Goal: Navigation & Orientation: Find specific page/section

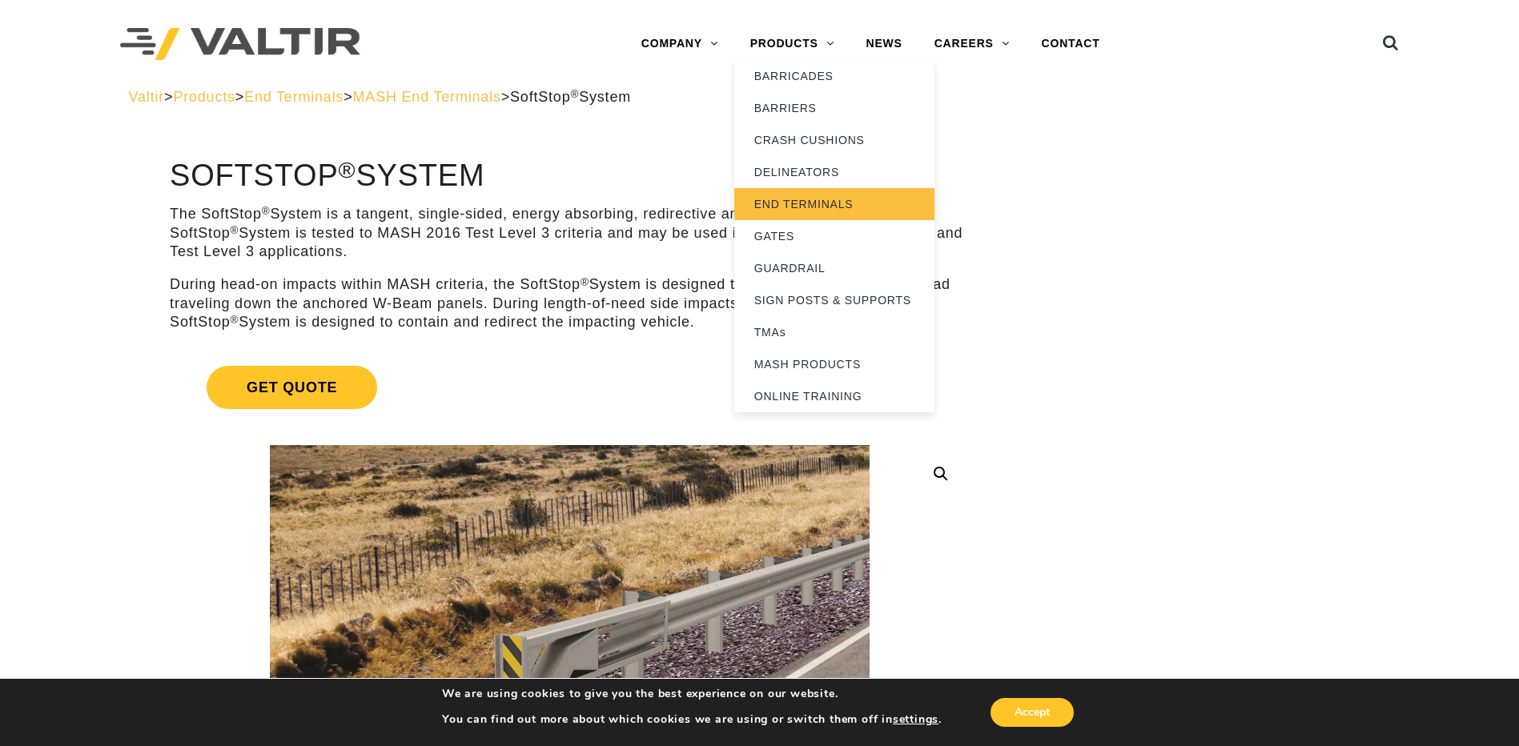
click at [795, 200] on link "END TERMINALS" at bounding box center [834, 204] width 200 height 32
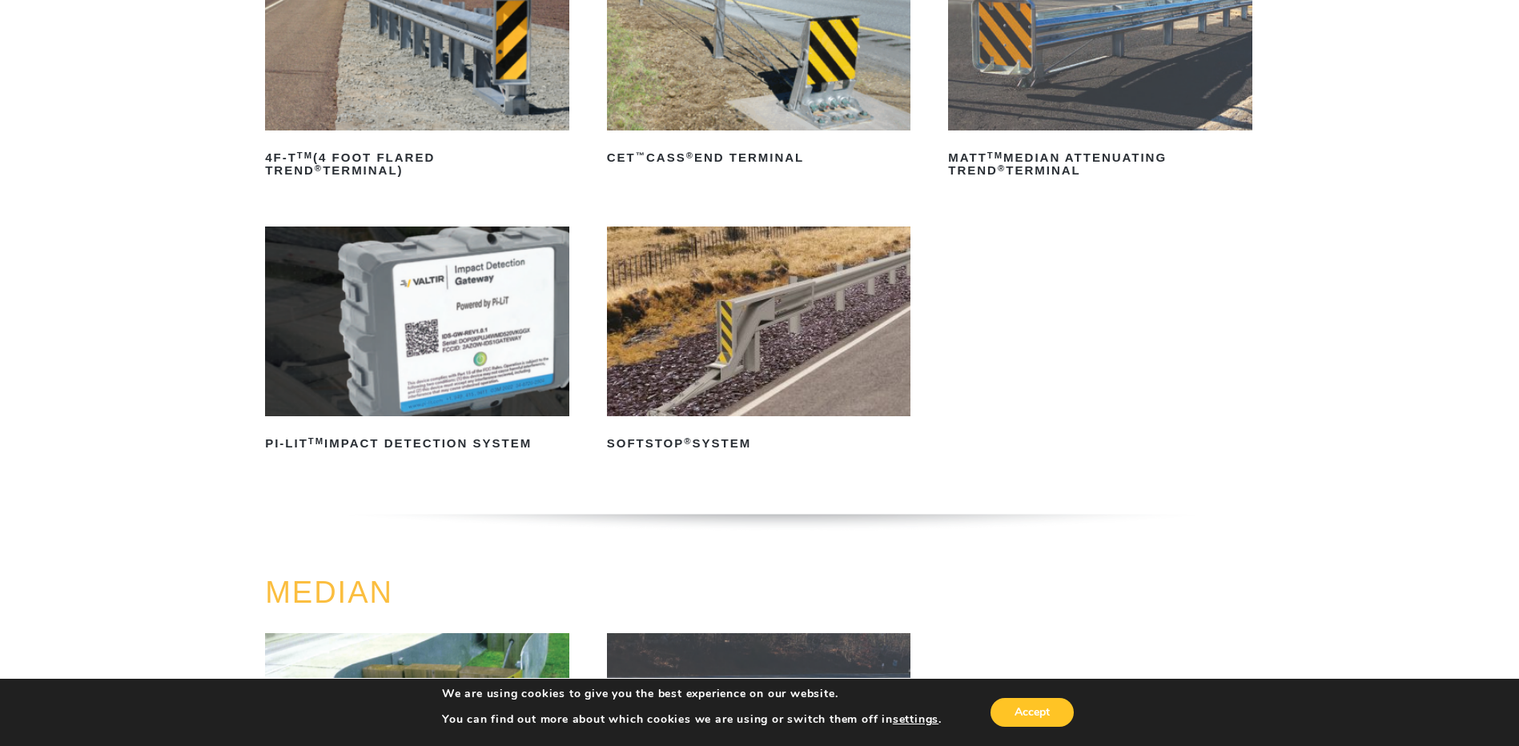
scroll to position [320, 0]
click at [755, 347] on img at bounding box center [759, 322] width 304 height 190
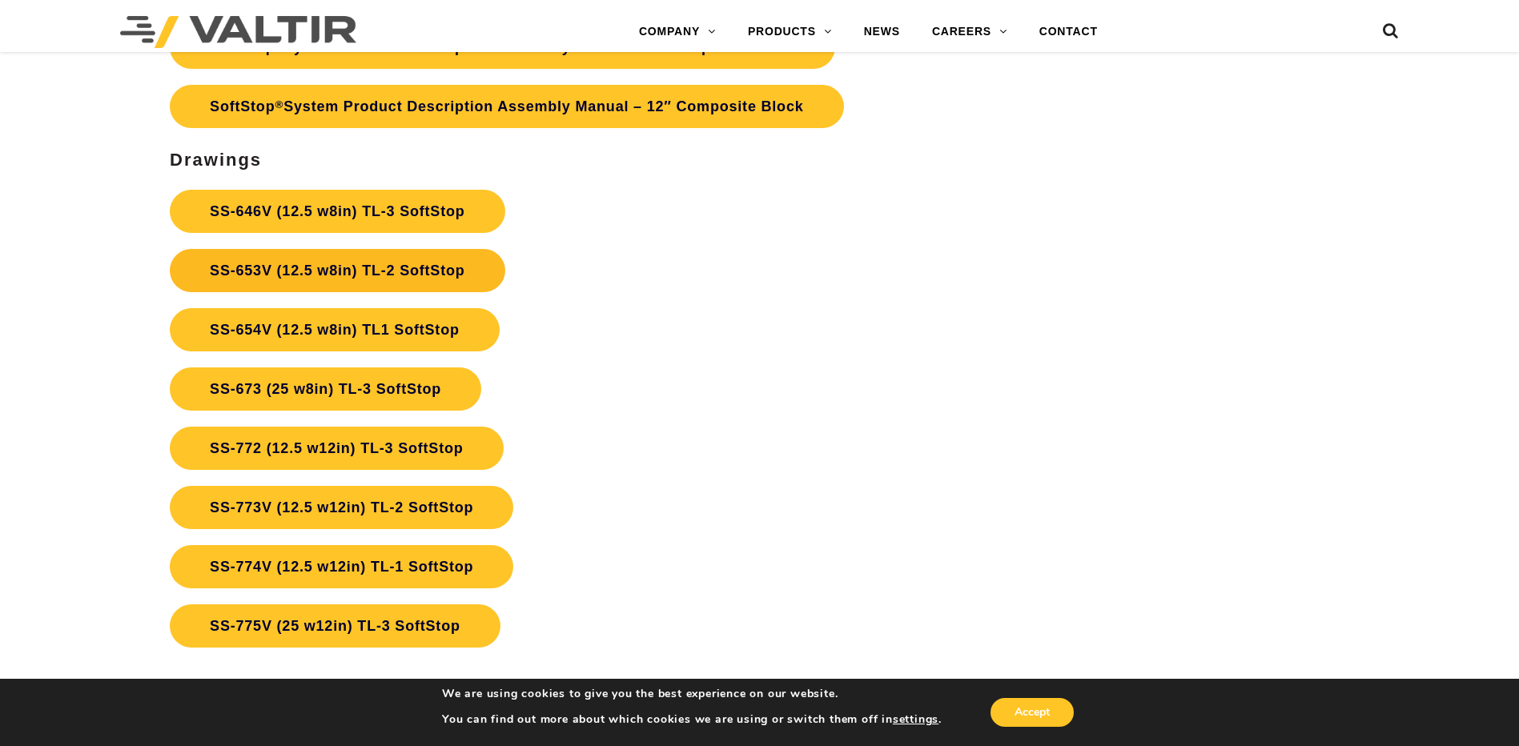
scroll to position [5957, 0]
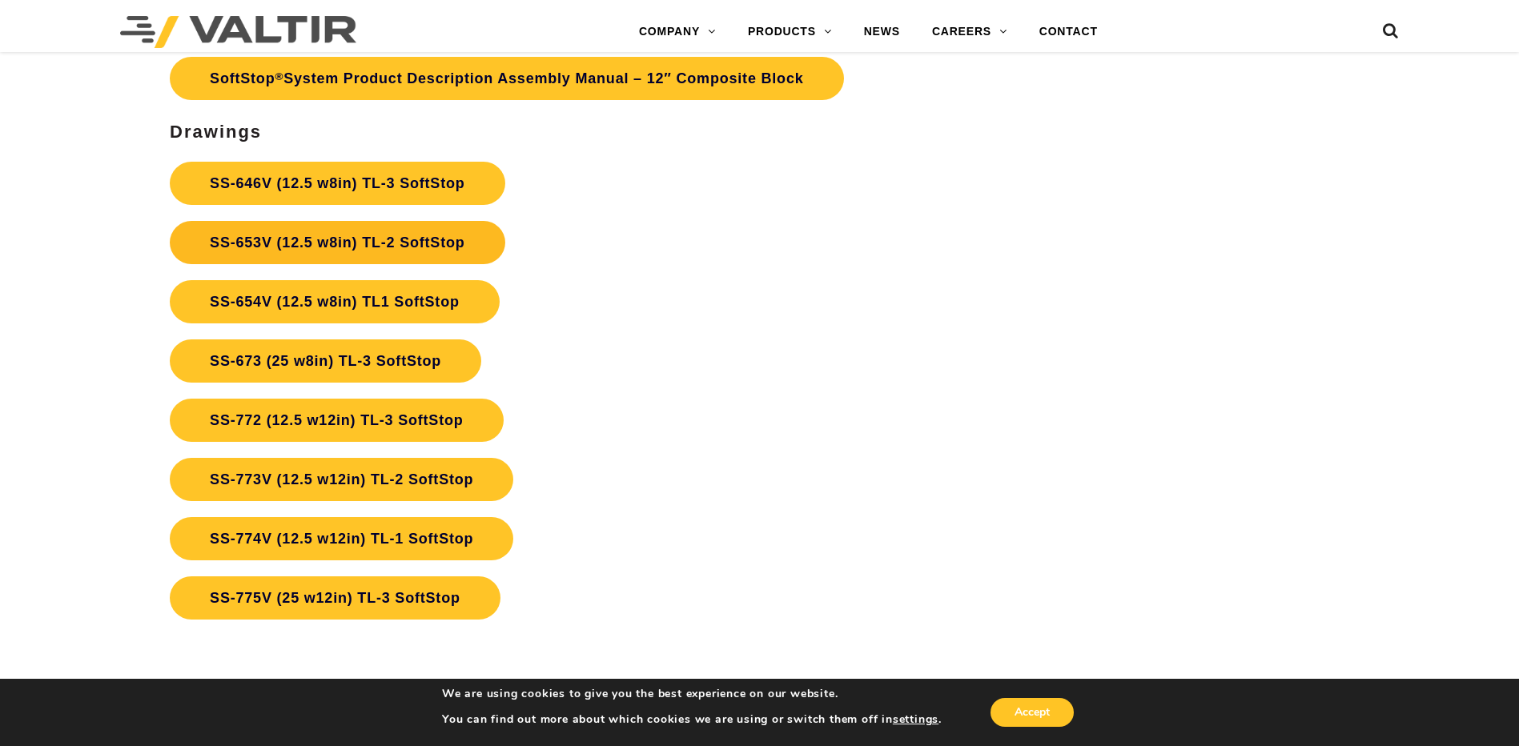
click at [343, 238] on link "SS-653V (12.5 w8in) TL-2 SoftStop" at bounding box center [337, 242] width 335 height 43
